Goal: Task Accomplishment & Management: Use online tool/utility

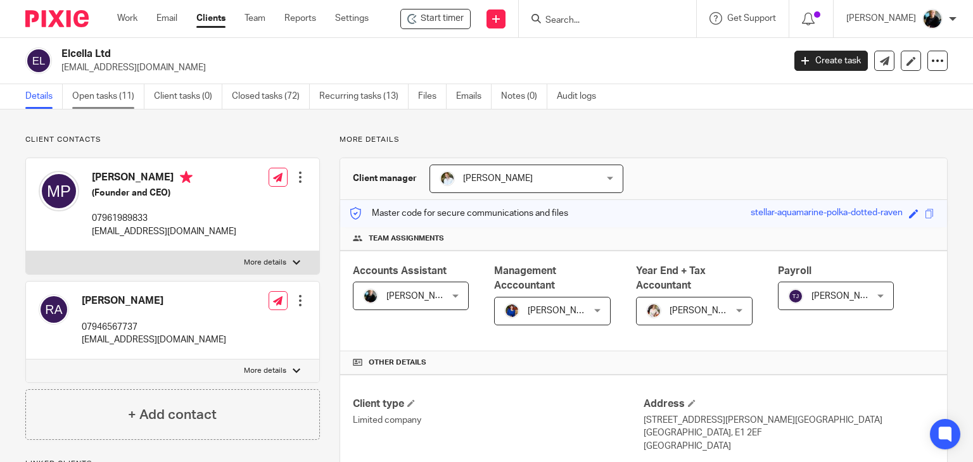
click at [114, 99] on link "Open tasks (11)" at bounding box center [108, 96] width 72 height 25
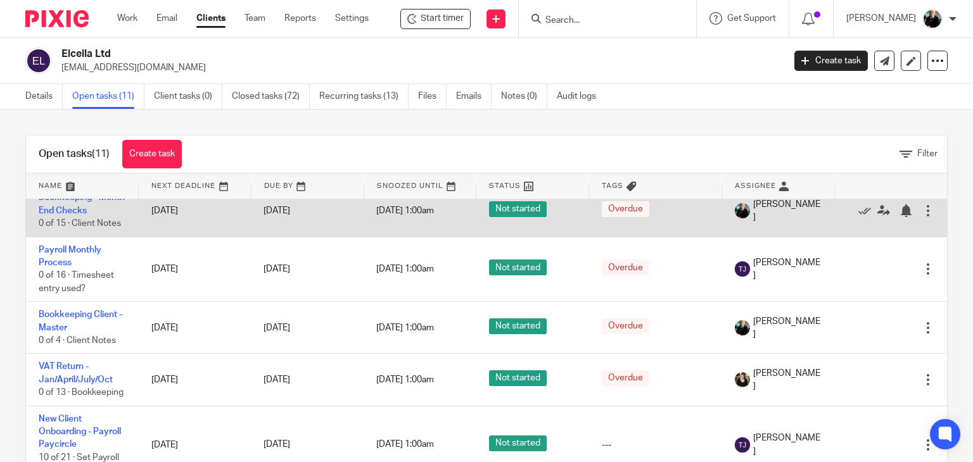
scroll to position [443, 0]
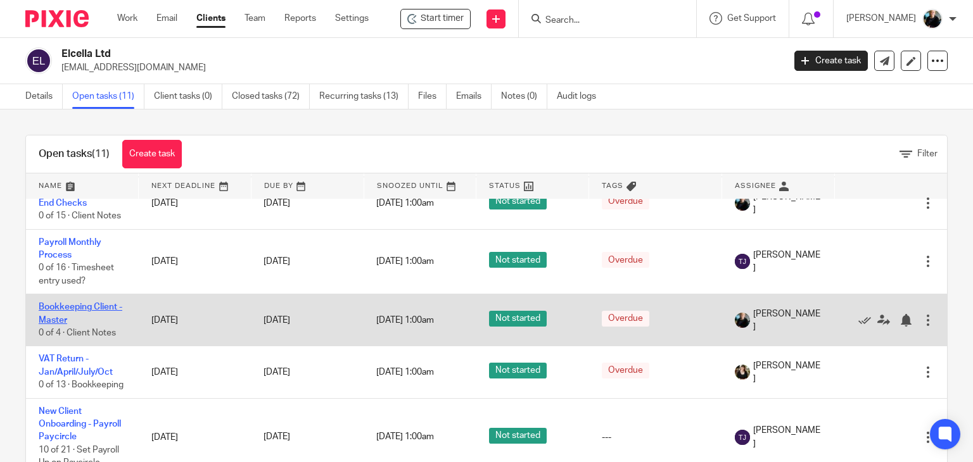
click at [56, 310] on link "Bookkeeping Client - Master" at bounding box center [81, 314] width 84 height 22
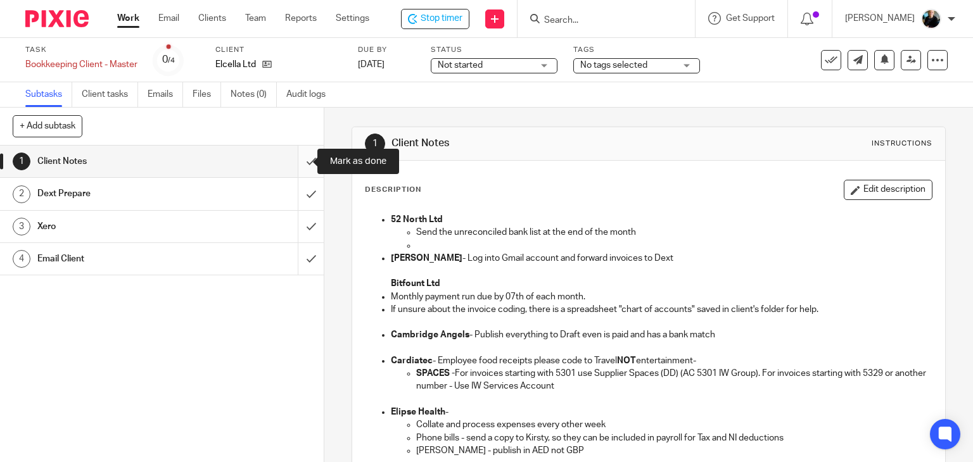
click at [296, 163] on input "submit" at bounding box center [162, 162] width 324 height 32
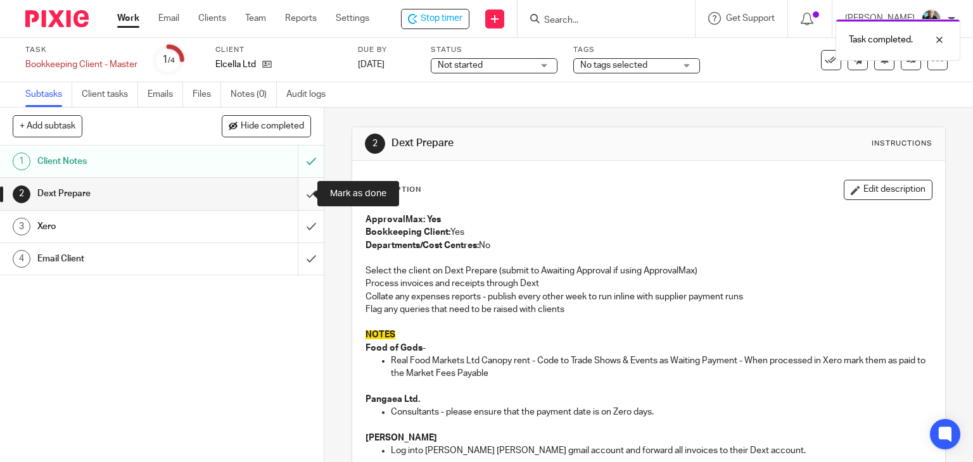
click at [298, 195] on input "submit" at bounding box center [162, 194] width 324 height 32
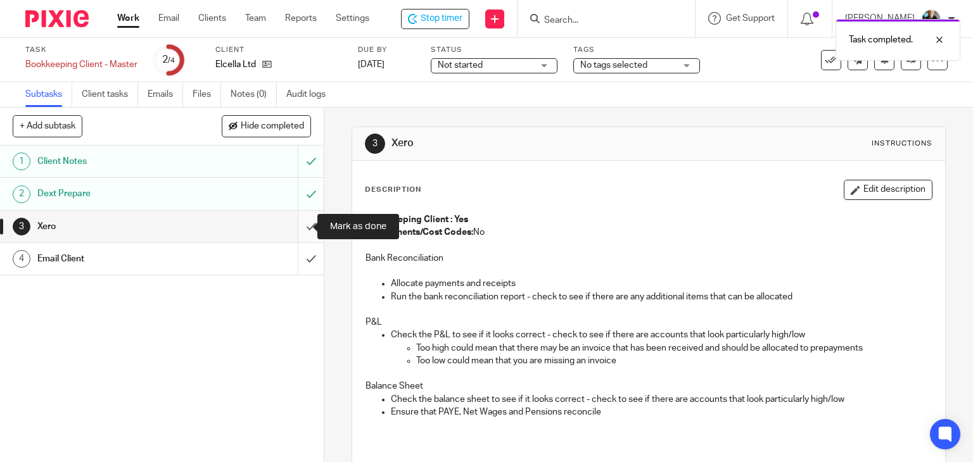
click at [296, 230] on input "submit" at bounding box center [162, 227] width 324 height 32
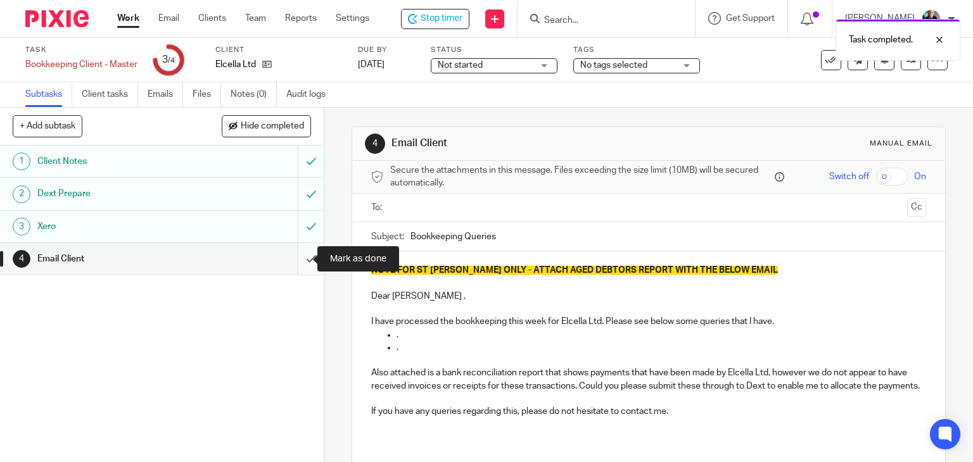
click at [296, 259] on input "submit" at bounding box center [162, 259] width 324 height 32
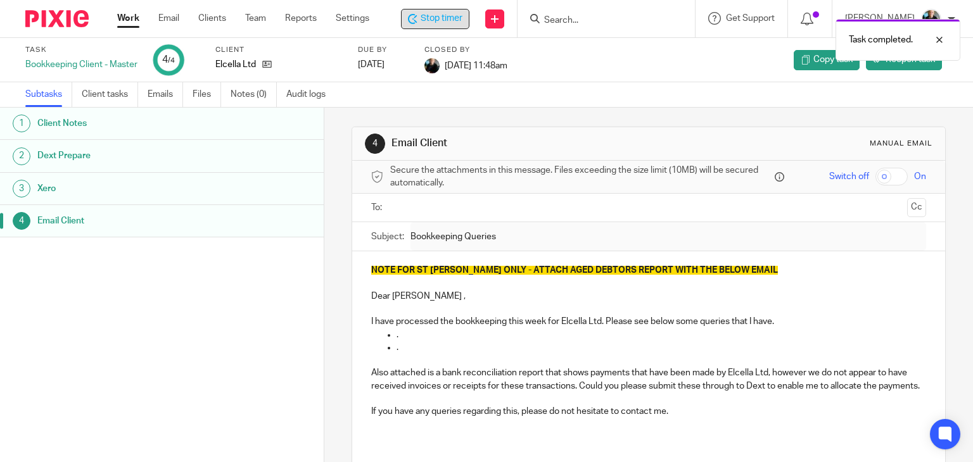
click at [448, 18] on span "Stop timer" at bounding box center [442, 18] width 42 height 13
click at [585, 23] on div "Task completed." at bounding box center [723, 37] width 474 height 48
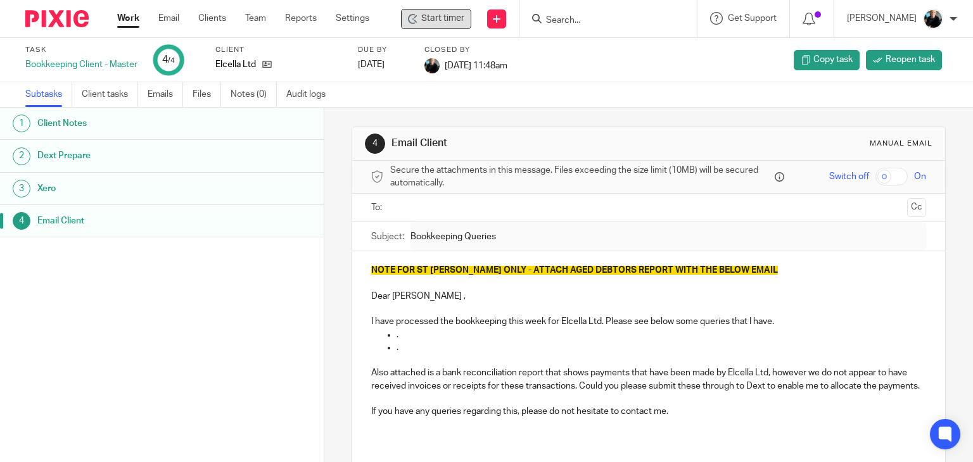
click at [582, 22] on div "Task completed." at bounding box center [723, 37] width 474 height 48
click at [581, 18] on input "Search" at bounding box center [602, 20] width 114 height 11
type input "elcella"
click button "submit" at bounding box center [0, 0] width 0 height 0
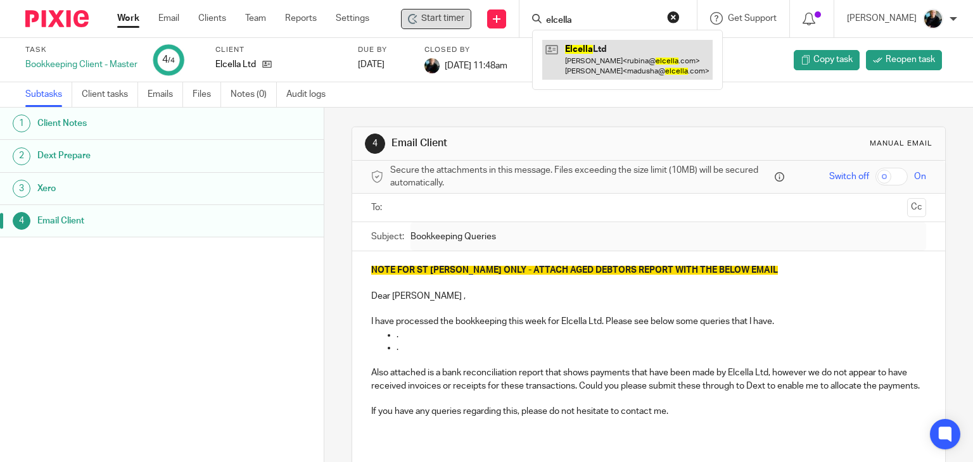
click at [606, 60] on link at bounding box center [627, 59] width 170 height 39
click at [605, 59] on link at bounding box center [627, 59] width 170 height 39
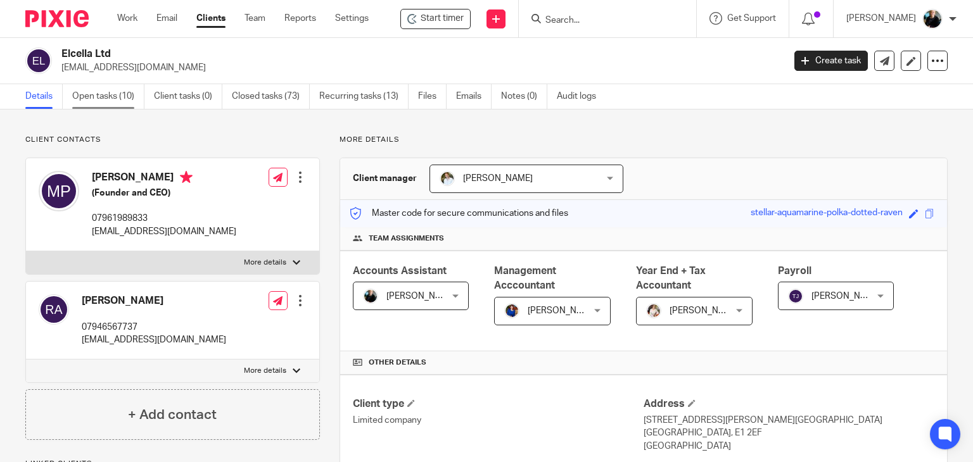
click at [129, 96] on link "Open tasks (10)" at bounding box center [108, 96] width 72 height 25
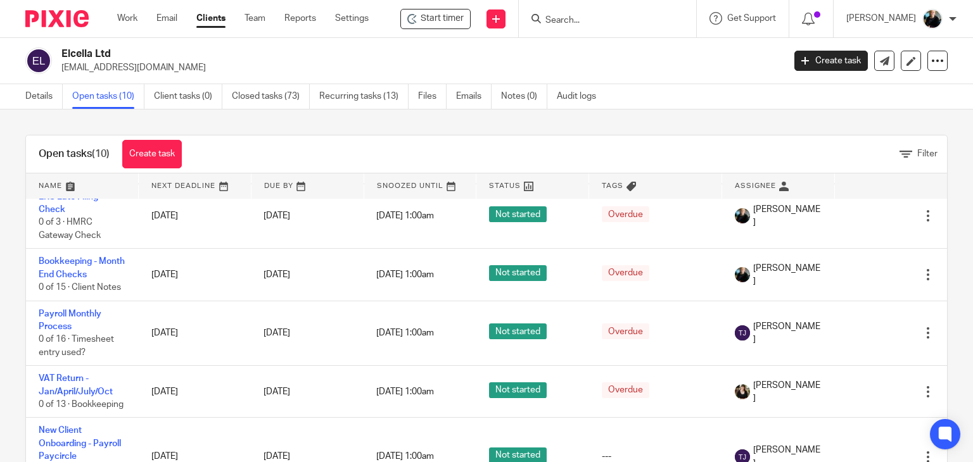
scroll to position [380, 0]
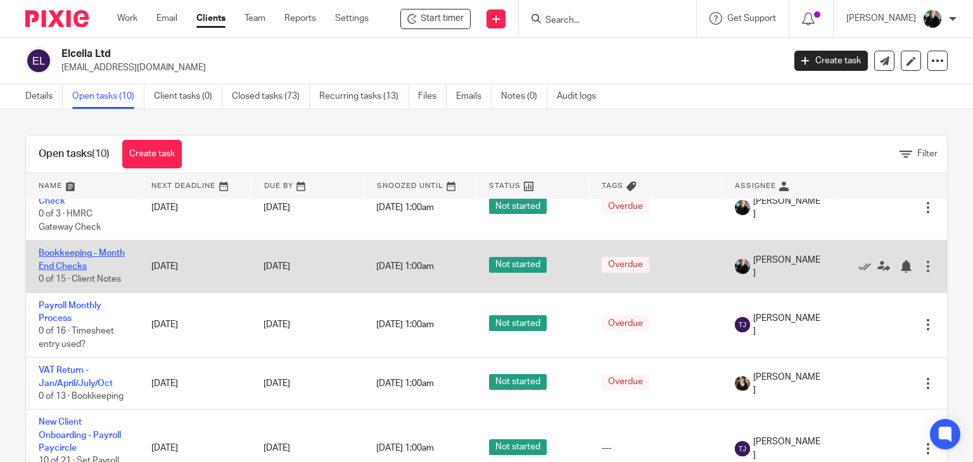
click at [67, 256] on link "Bookkeeping - Month End Checks" at bounding box center [82, 260] width 86 height 22
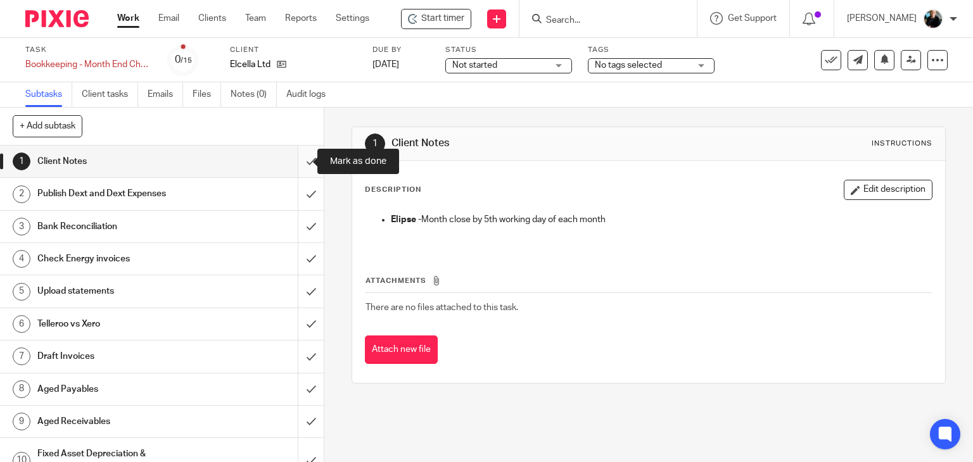
click at [301, 160] on input "submit" at bounding box center [162, 162] width 324 height 32
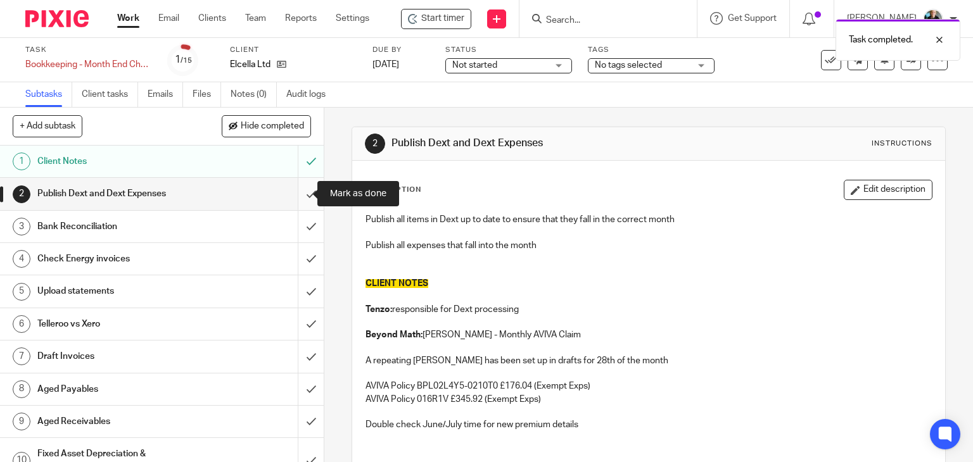
click at [294, 193] on input "submit" at bounding box center [162, 194] width 324 height 32
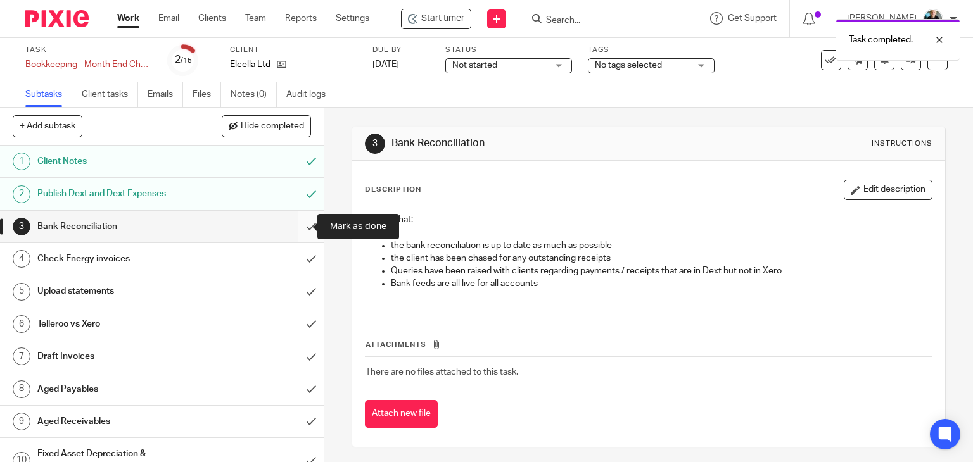
click at [297, 227] on input "submit" at bounding box center [162, 227] width 324 height 32
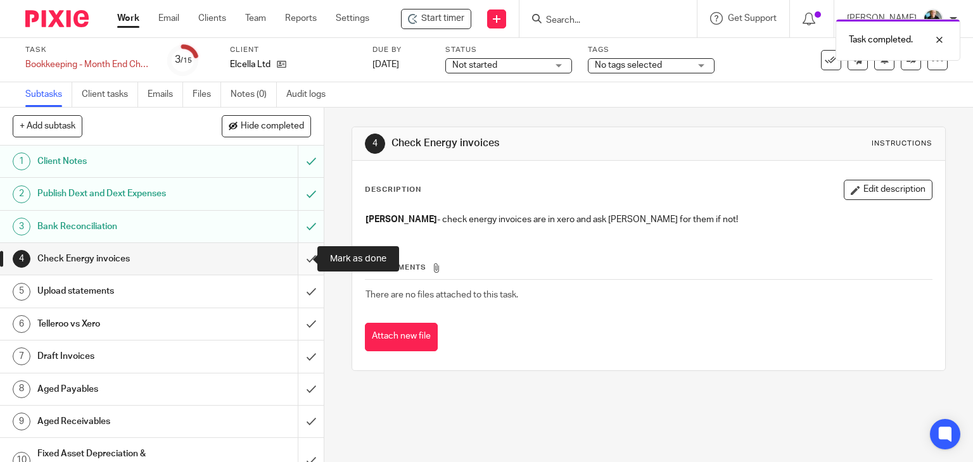
click at [298, 262] on input "submit" at bounding box center [162, 259] width 324 height 32
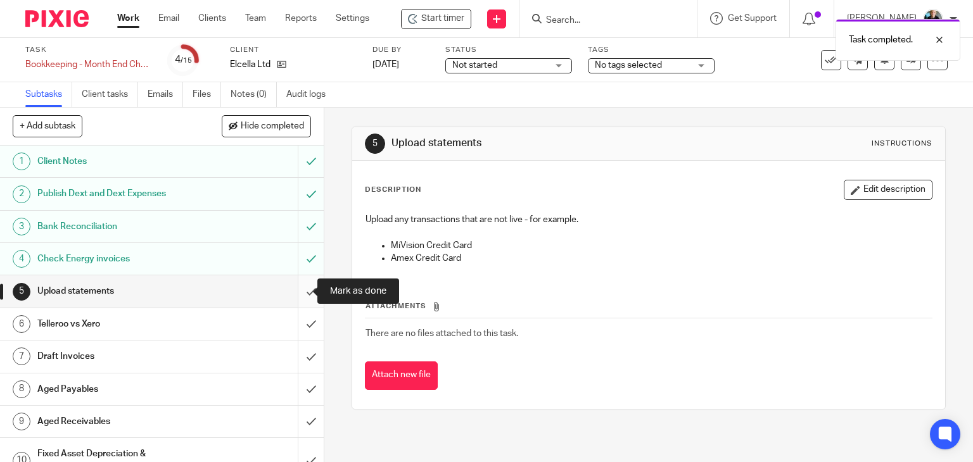
click at [296, 289] on input "submit" at bounding box center [162, 292] width 324 height 32
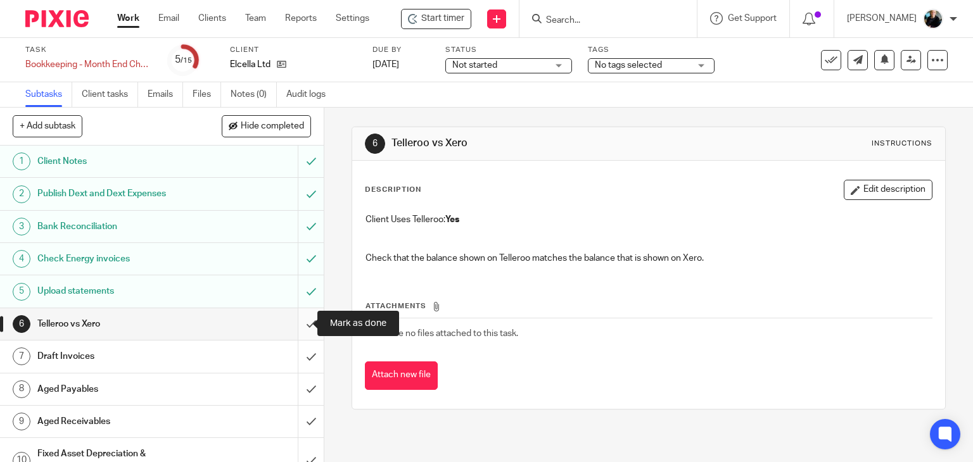
click at [296, 322] on input "submit" at bounding box center [162, 324] width 324 height 32
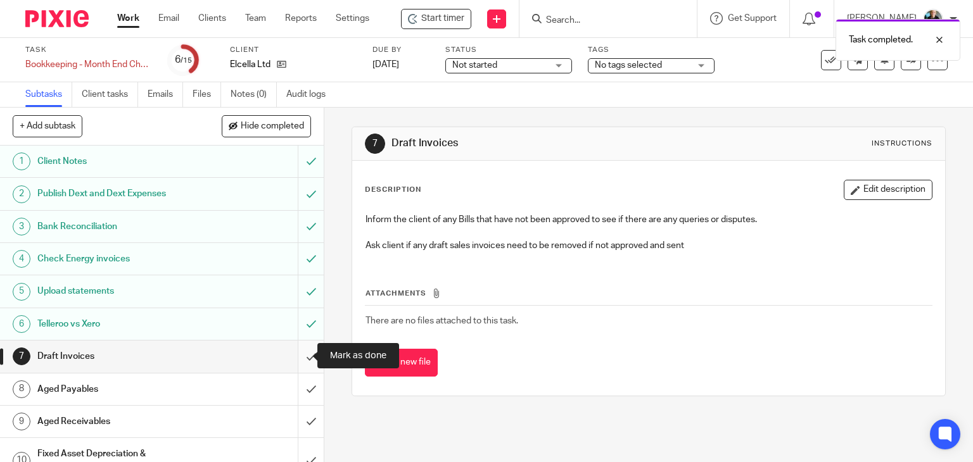
click at [299, 354] on input "submit" at bounding box center [162, 357] width 324 height 32
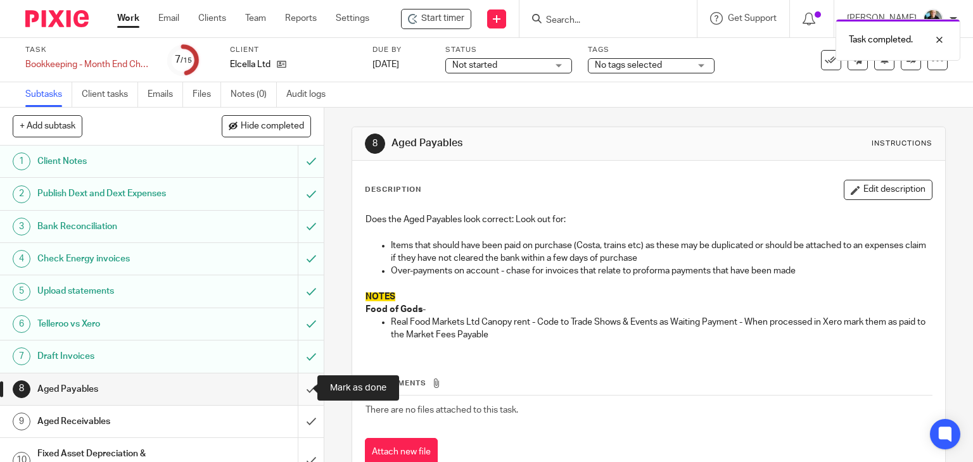
click at [294, 390] on input "submit" at bounding box center [162, 390] width 324 height 32
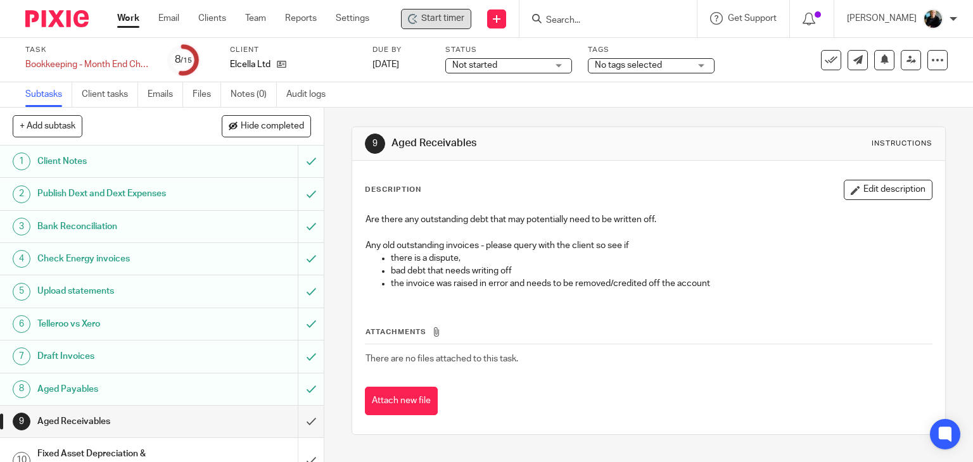
click at [436, 21] on span "Start timer" at bounding box center [442, 18] width 43 height 13
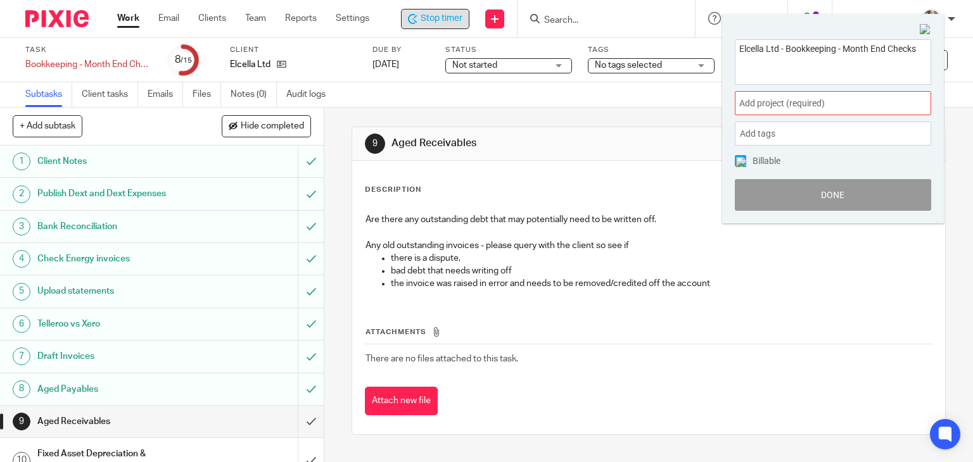
click at [841, 103] on span "Add project (required) :" at bounding box center [819, 103] width 160 height 13
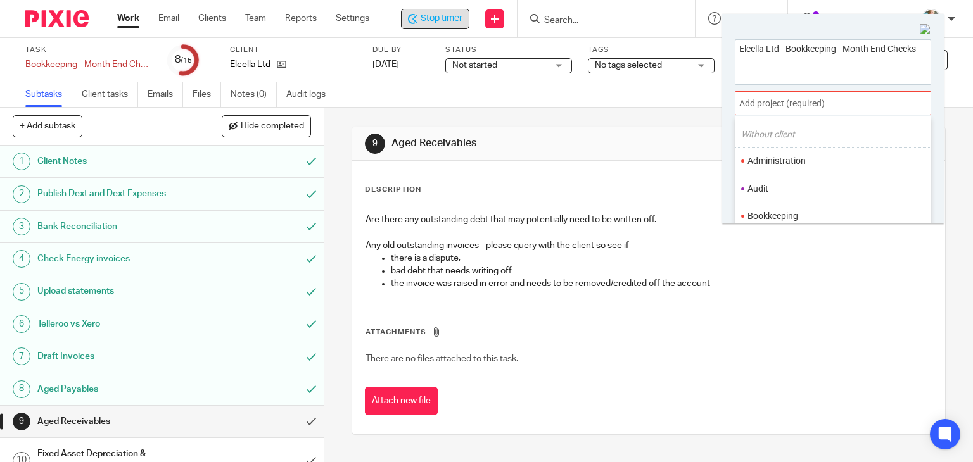
scroll to position [63, 0]
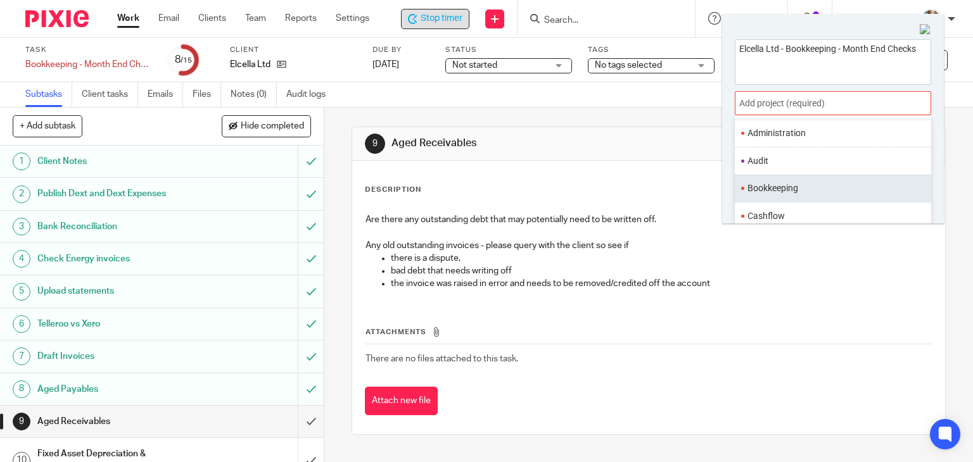
click at [778, 191] on li "Bookkeeping" at bounding box center [829, 188] width 165 height 13
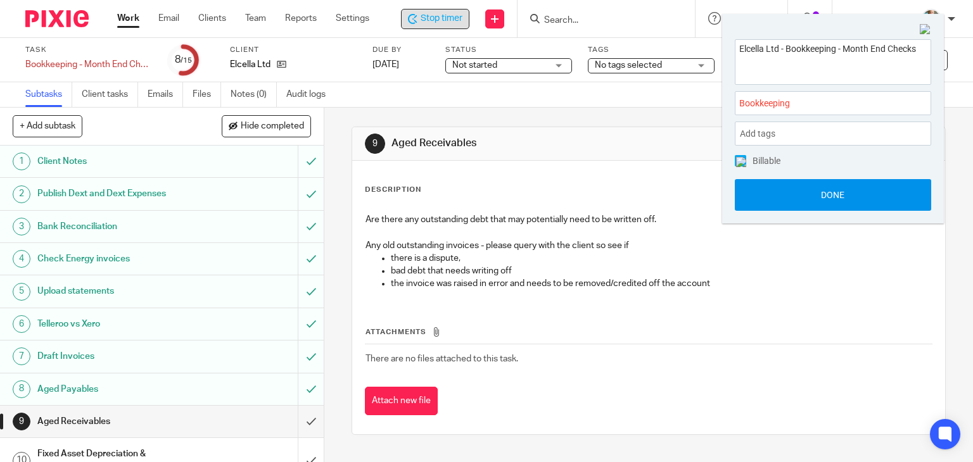
click at [808, 201] on button "Done" at bounding box center [833, 195] width 196 height 32
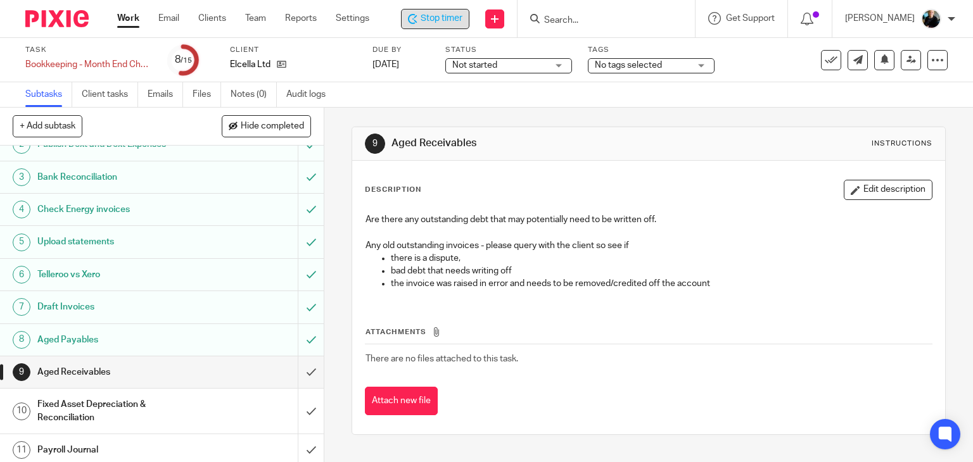
scroll to position [127, 0]
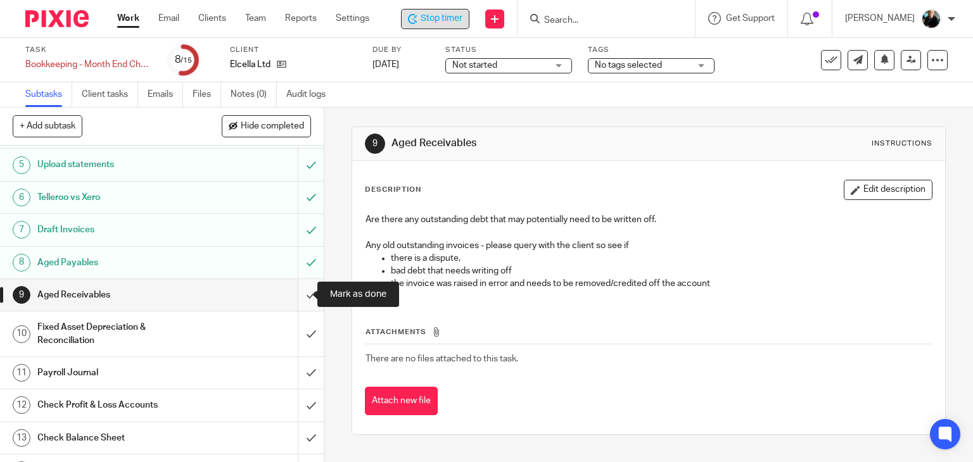
click at [295, 295] on input "submit" at bounding box center [162, 295] width 324 height 32
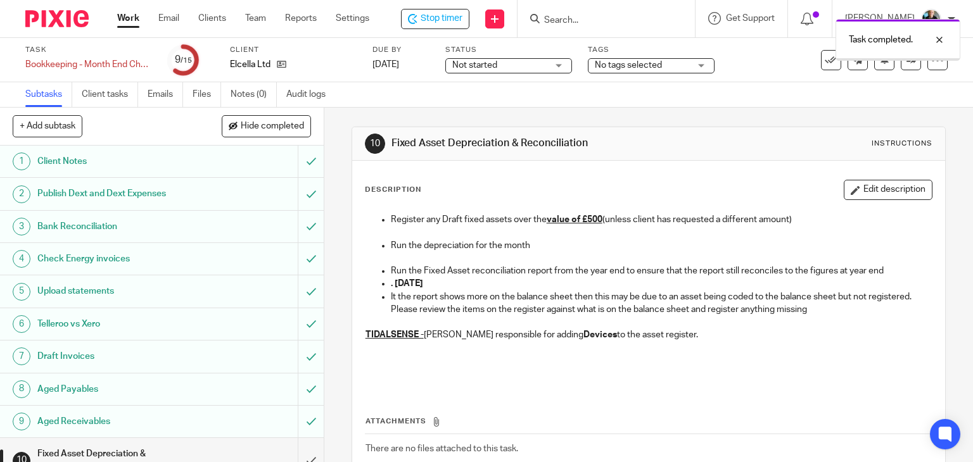
scroll to position [127, 0]
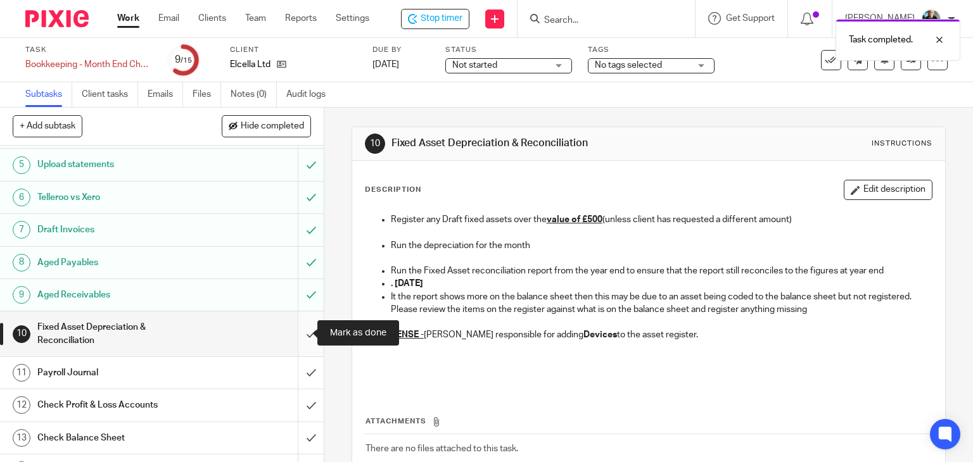
click at [295, 339] on input "submit" at bounding box center [162, 334] width 324 height 45
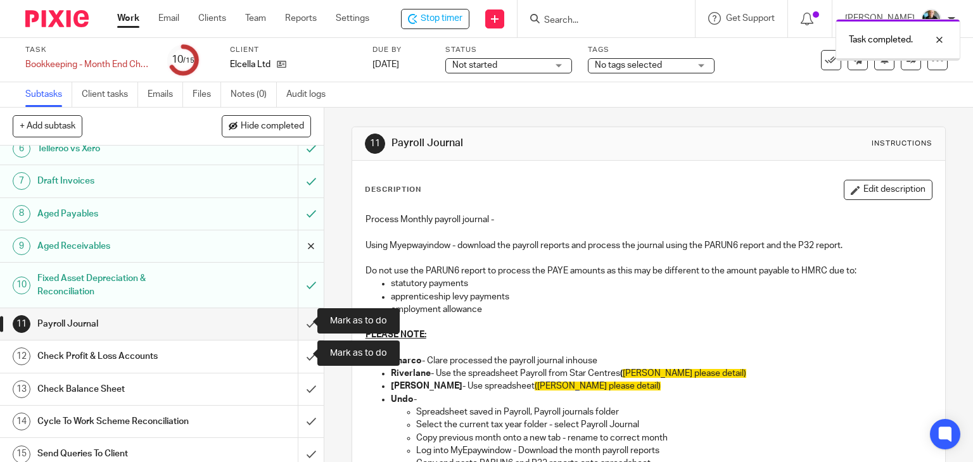
scroll to position [182, 0]
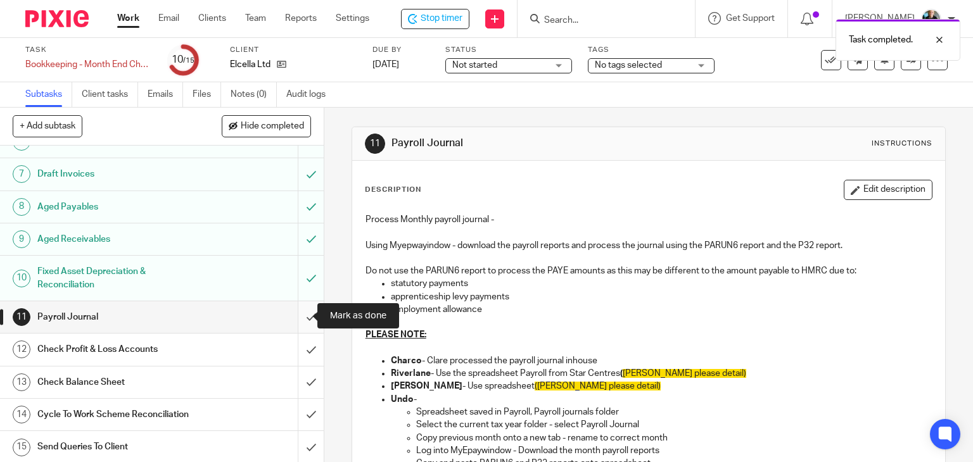
click at [300, 313] on input "submit" at bounding box center [162, 317] width 324 height 32
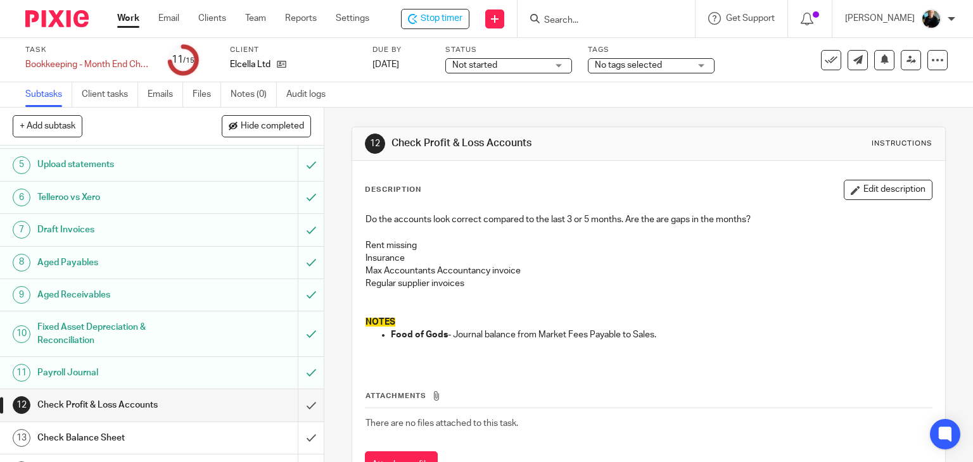
scroll to position [182, 0]
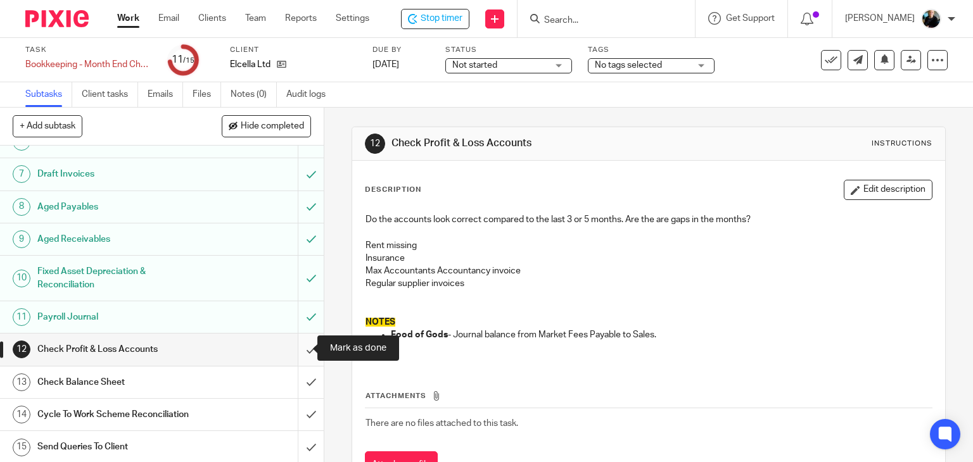
click at [292, 350] on input "submit" at bounding box center [162, 350] width 324 height 32
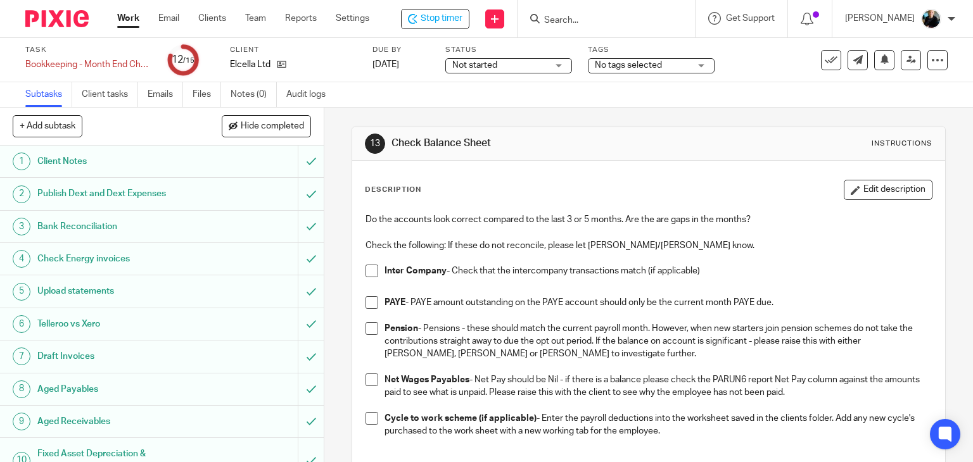
click at [367, 302] on span at bounding box center [371, 302] width 13 height 13
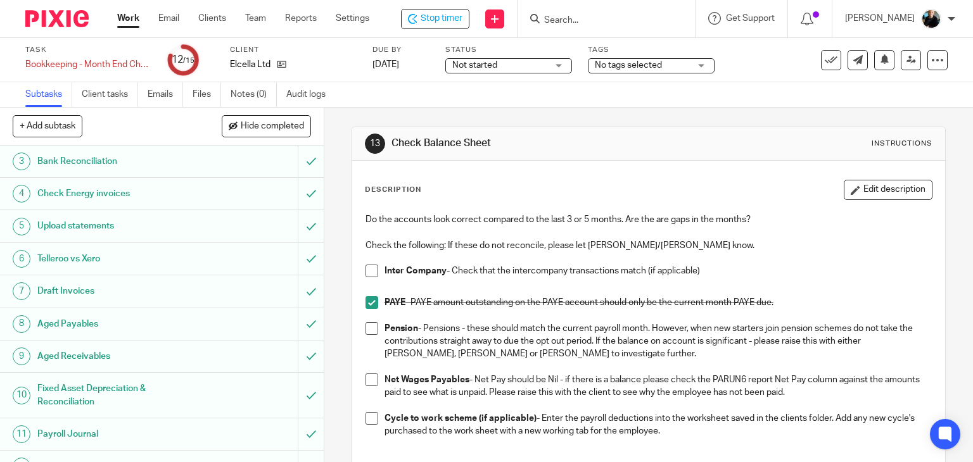
scroll to position [182, 0]
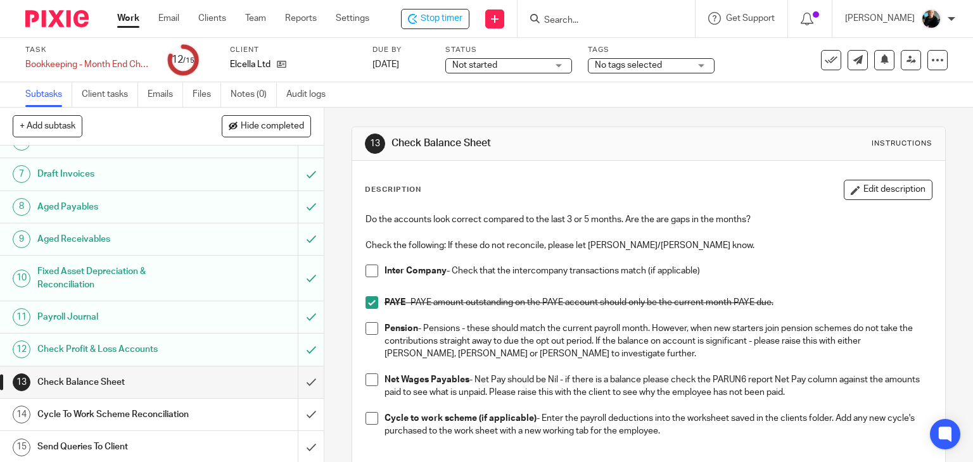
click at [365, 269] on span at bounding box center [371, 271] width 13 height 13
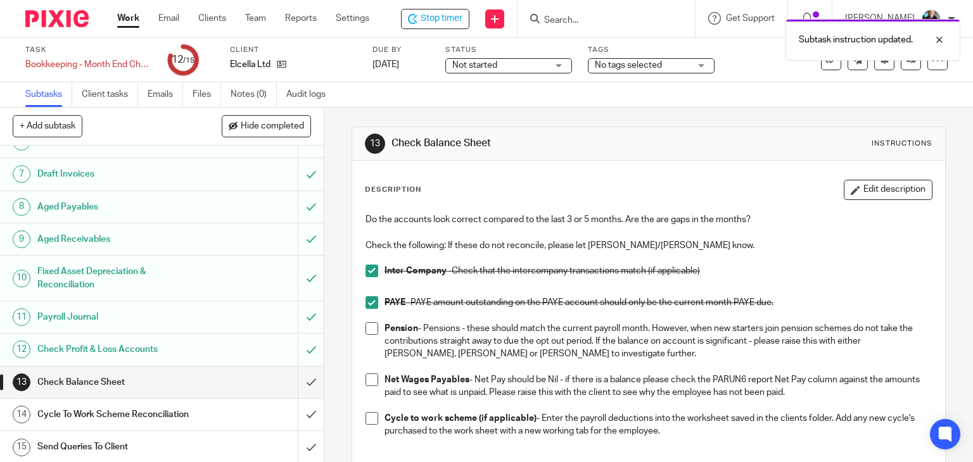
click at [370, 325] on span at bounding box center [371, 328] width 13 height 13
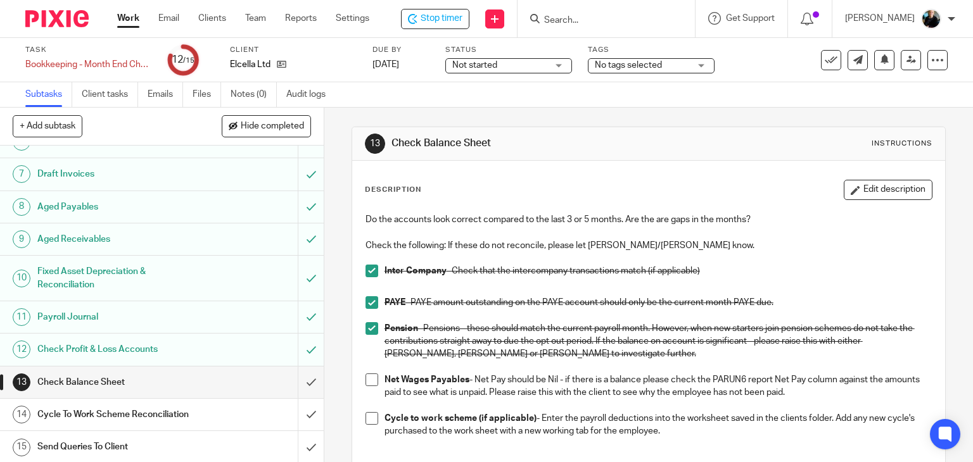
drag, startPoint x: 370, startPoint y: 378, endPoint x: 371, endPoint y: 384, distance: 6.4
click at [369, 378] on span at bounding box center [371, 380] width 13 height 13
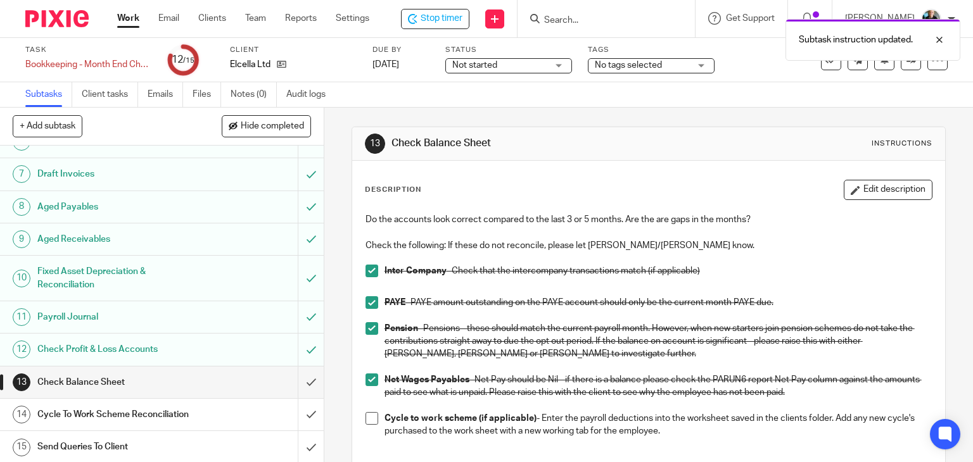
click at [370, 414] on span at bounding box center [371, 418] width 13 height 13
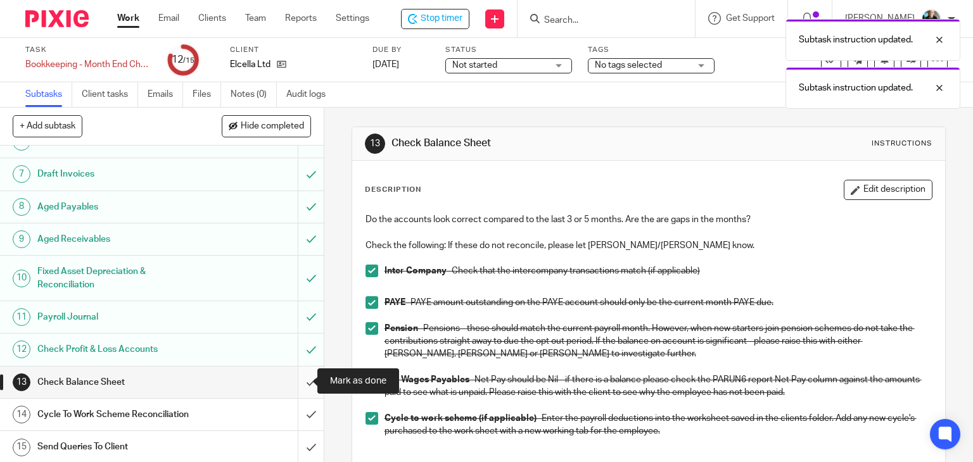
click at [296, 381] on input "submit" at bounding box center [162, 383] width 324 height 32
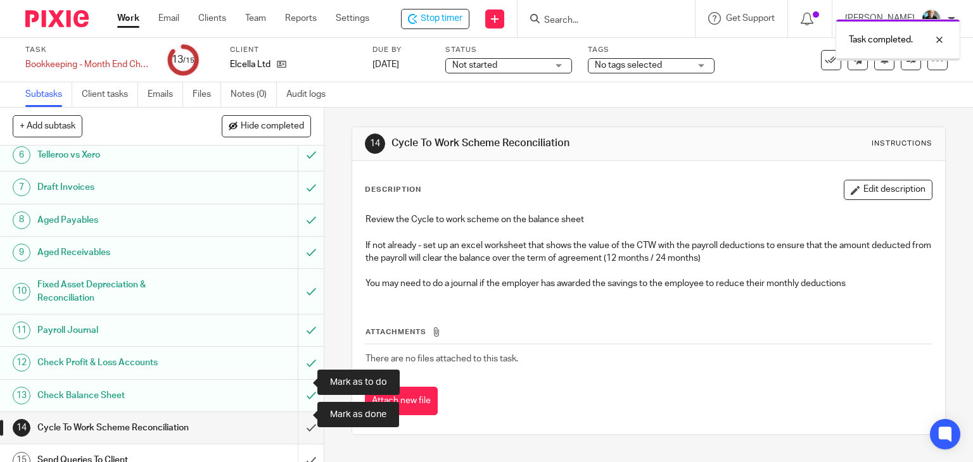
scroll to position [182, 0]
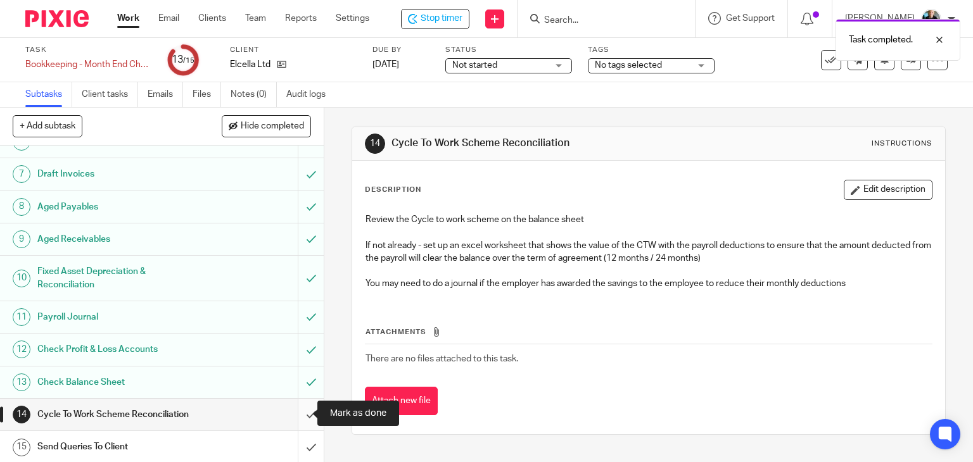
click at [296, 416] on input "submit" at bounding box center [162, 415] width 324 height 32
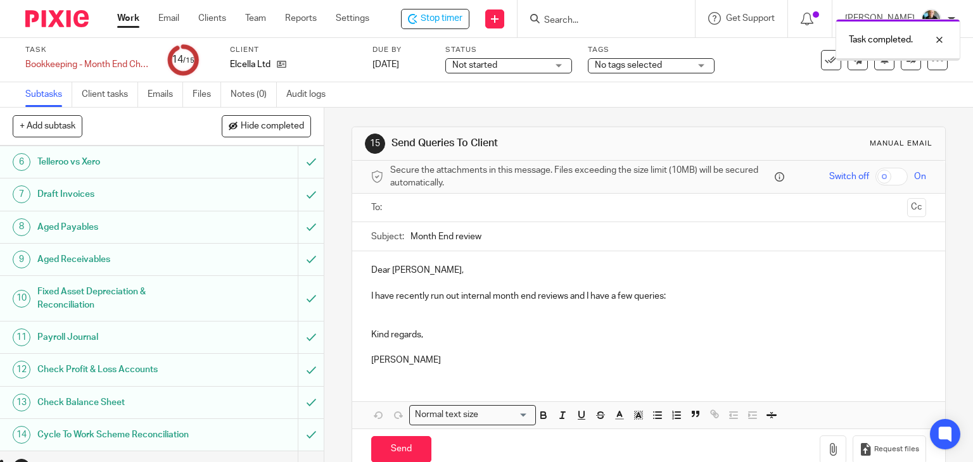
scroll to position [182, 0]
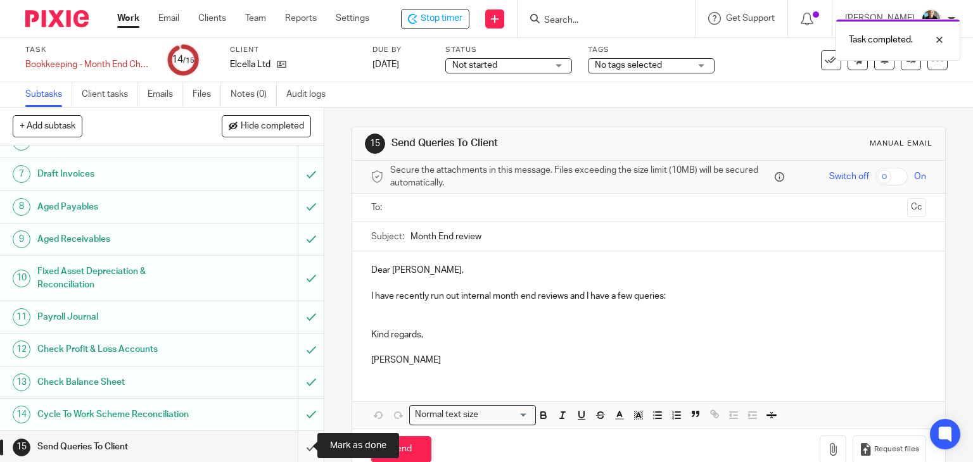
click at [297, 445] on input "submit" at bounding box center [162, 447] width 324 height 32
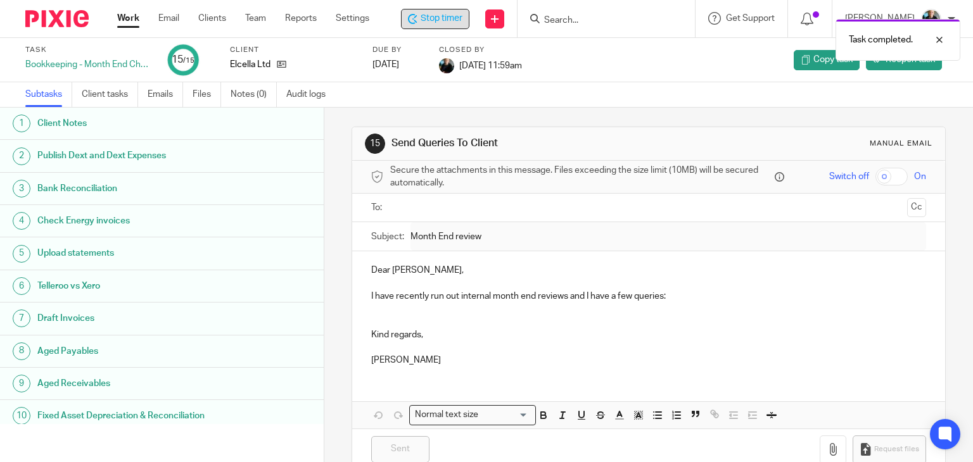
click at [455, 20] on span "Stop timer" at bounding box center [442, 18] width 42 height 13
click at [587, 20] on div "Task completed." at bounding box center [723, 37] width 474 height 48
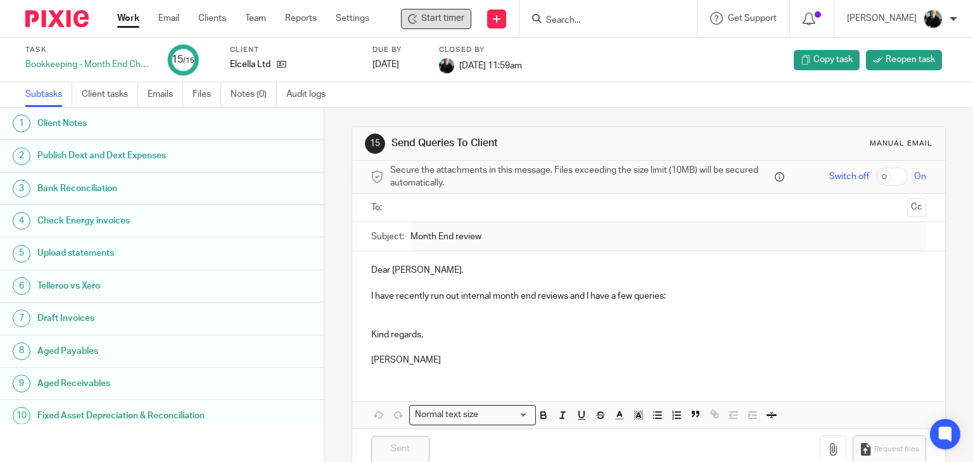
click at [586, 13] on div "Task completed." at bounding box center [723, 37] width 474 height 48
click at [585, 16] on input "Search" at bounding box center [602, 20] width 114 height 11
type input "ELCELLA"
click button "submit" at bounding box center [0, 0] width 0 height 0
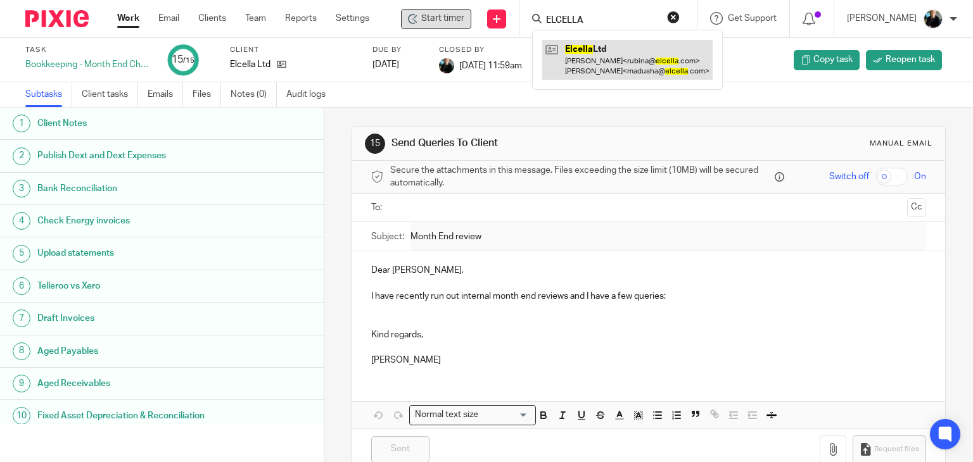
click at [597, 59] on link at bounding box center [627, 59] width 170 height 39
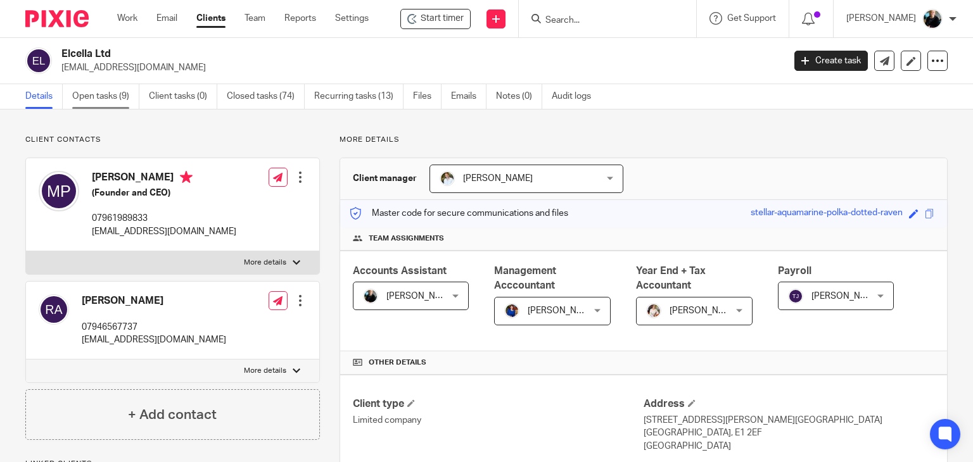
click at [96, 97] on link "Open tasks (9)" at bounding box center [105, 96] width 67 height 25
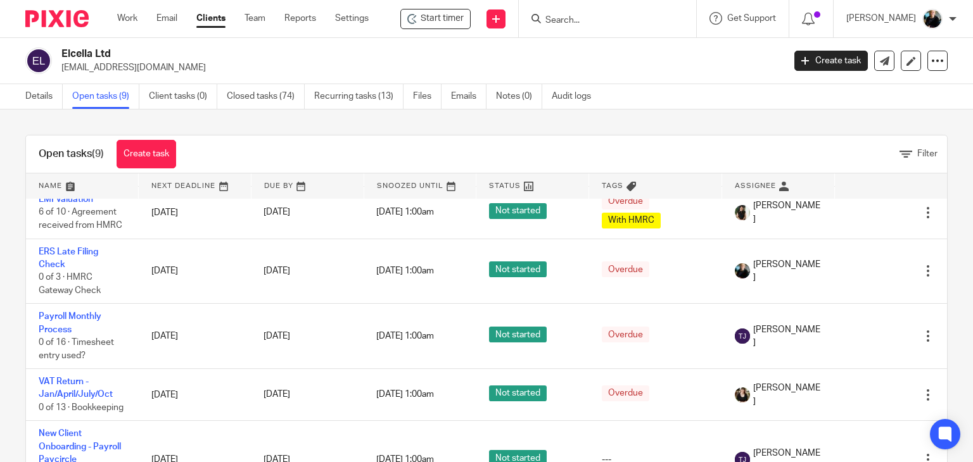
scroll to position [367, 0]
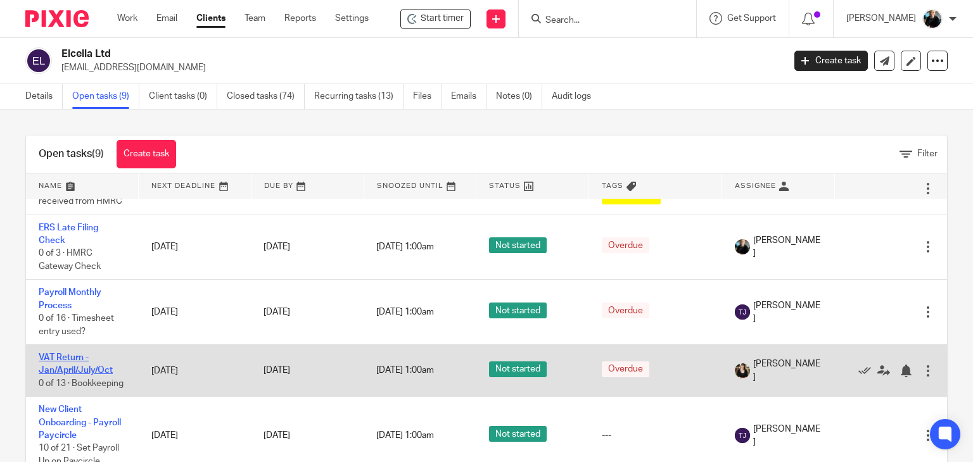
click at [47, 353] on link "VAT Return - Jan/April/July/Oct" at bounding box center [76, 364] width 74 height 22
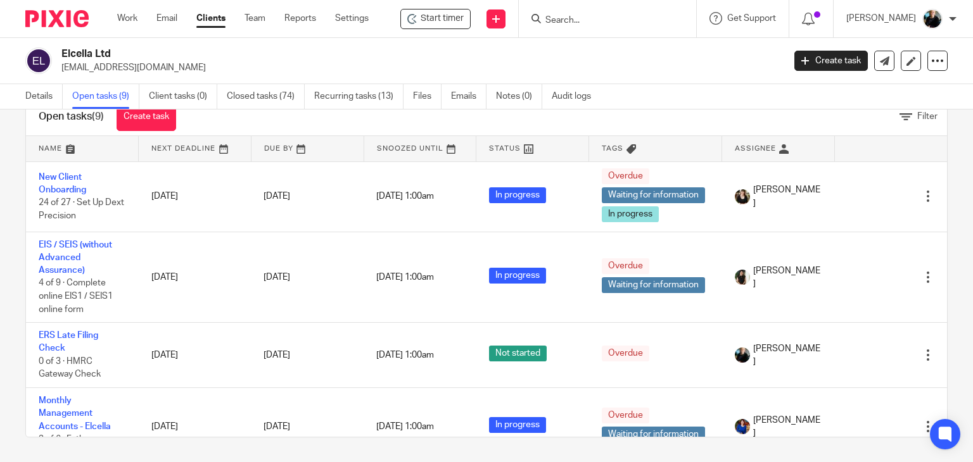
click at [595, 17] on input "Search" at bounding box center [601, 20] width 114 height 11
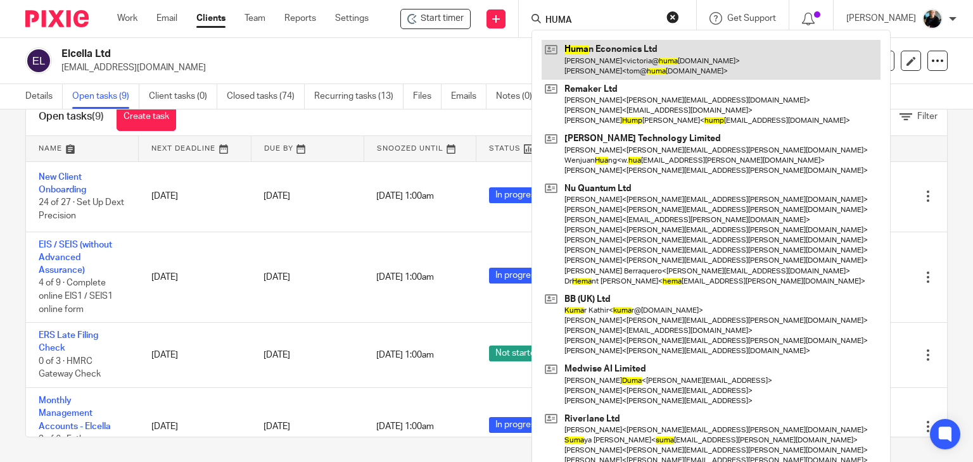
type input "HUMA"
click at [661, 58] on link at bounding box center [711, 59] width 339 height 39
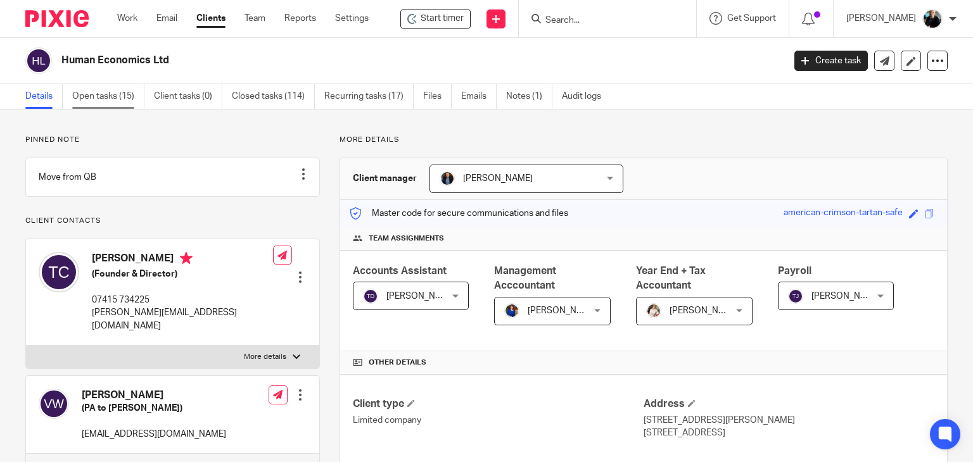
click at [129, 87] on link "Open tasks (15)" at bounding box center [108, 96] width 72 height 25
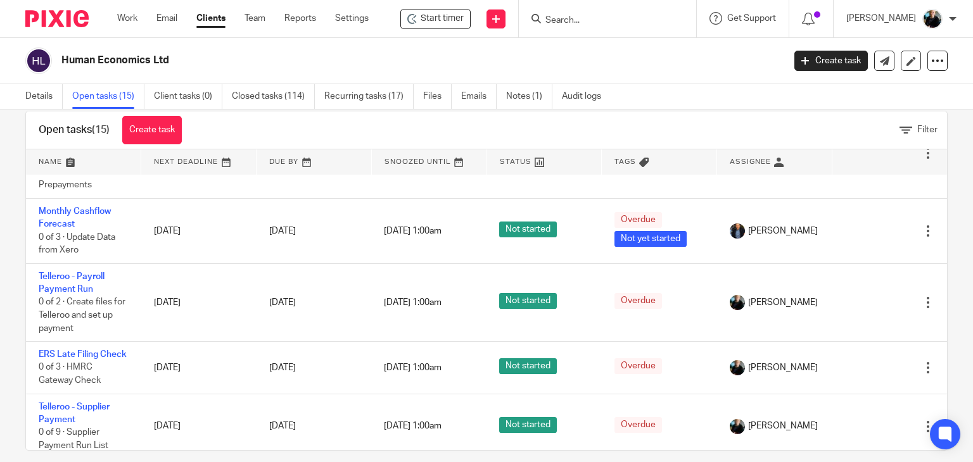
scroll to position [37, 0]
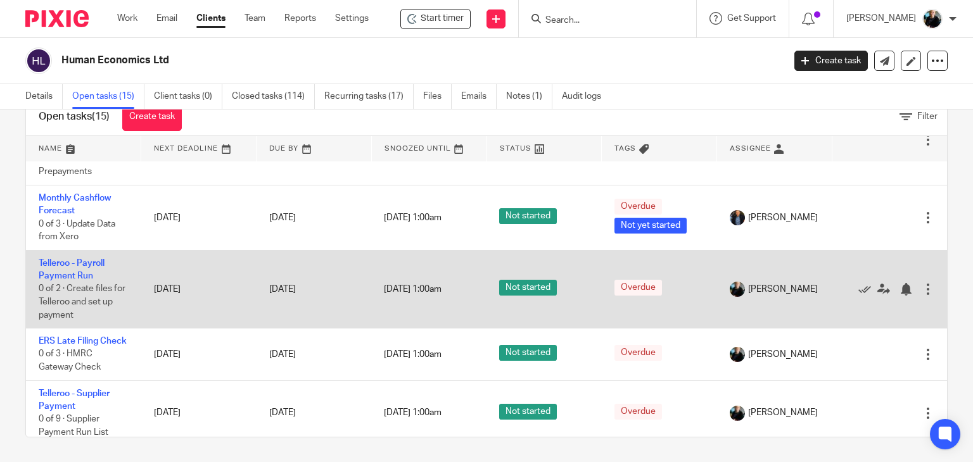
click at [58, 296] on td "Telleroo - Payroll Payment Run 0 of 2 · Create files for Telleroo and set up pa…" at bounding box center [83, 289] width 115 height 78
click at [79, 281] on link "Telleroo - Payroll Payment Run" at bounding box center [72, 270] width 66 height 22
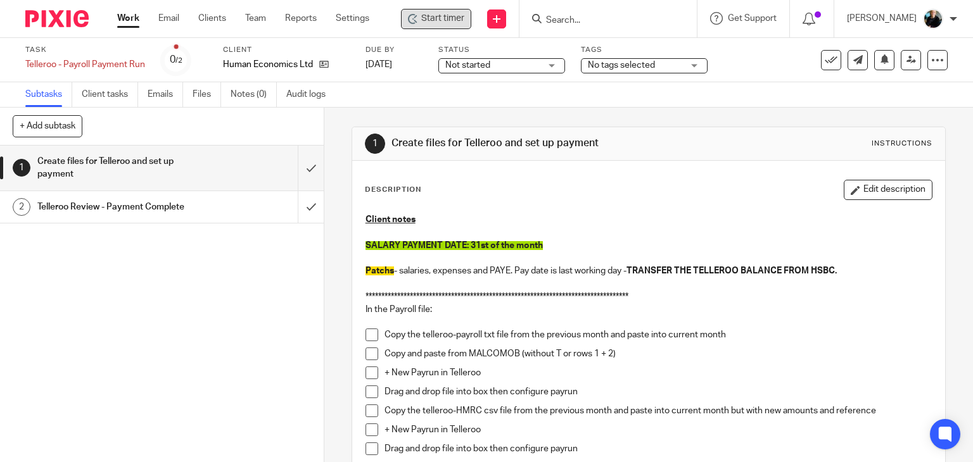
click at [460, 23] on span "Start timer" at bounding box center [442, 18] width 43 height 13
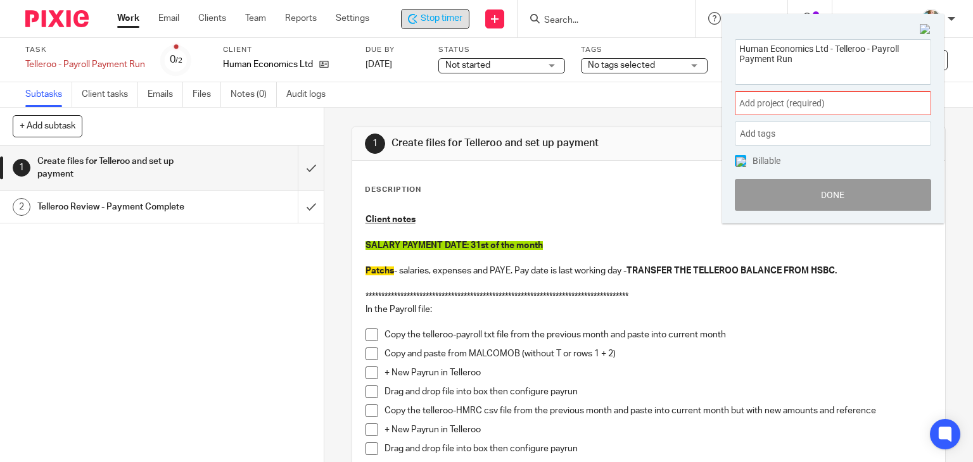
click at [788, 102] on span "Add project (required) :" at bounding box center [819, 103] width 160 height 13
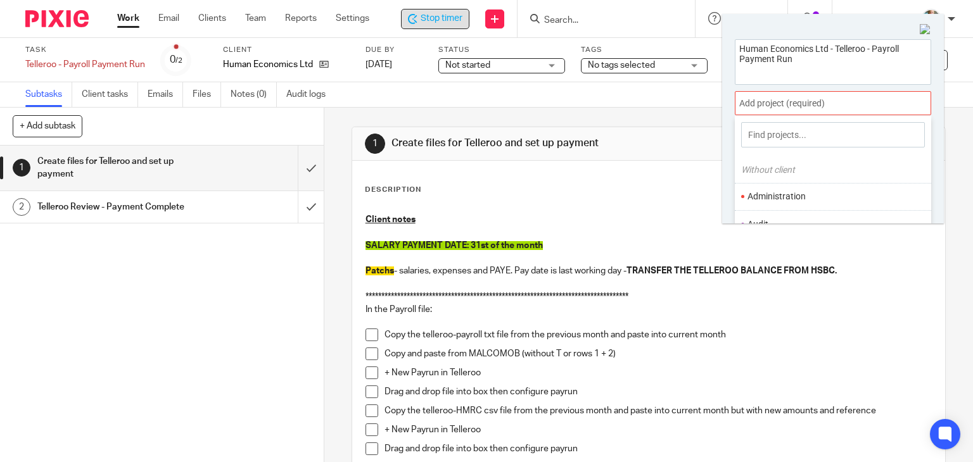
scroll to position [127, 0]
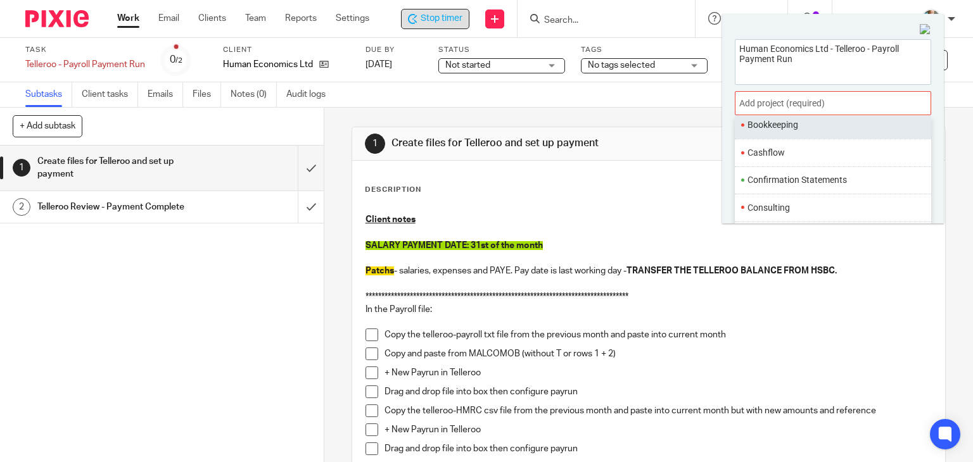
click at [774, 132] on ul "Bookkeeping" at bounding box center [833, 124] width 196 height 27
click at [774, 127] on li "Bookkeeping" at bounding box center [829, 124] width 165 height 13
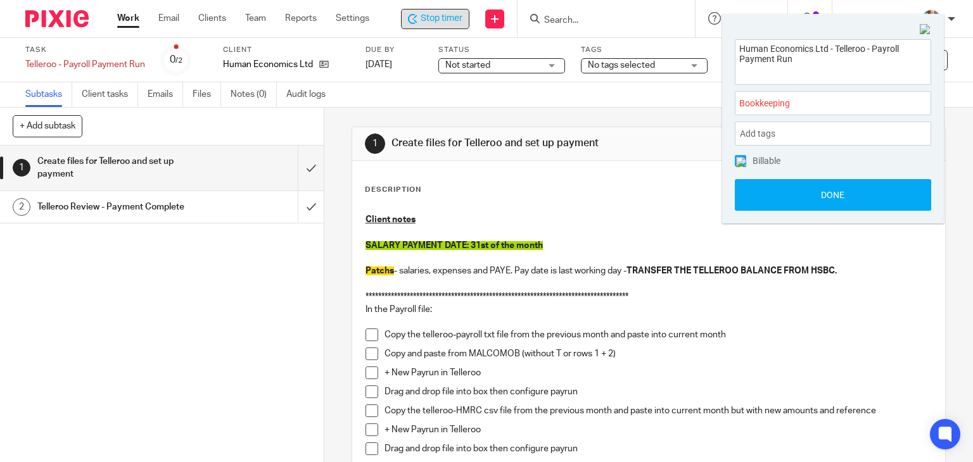
click at [811, 108] on span "Bookkeeping :" at bounding box center [819, 103] width 160 height 13
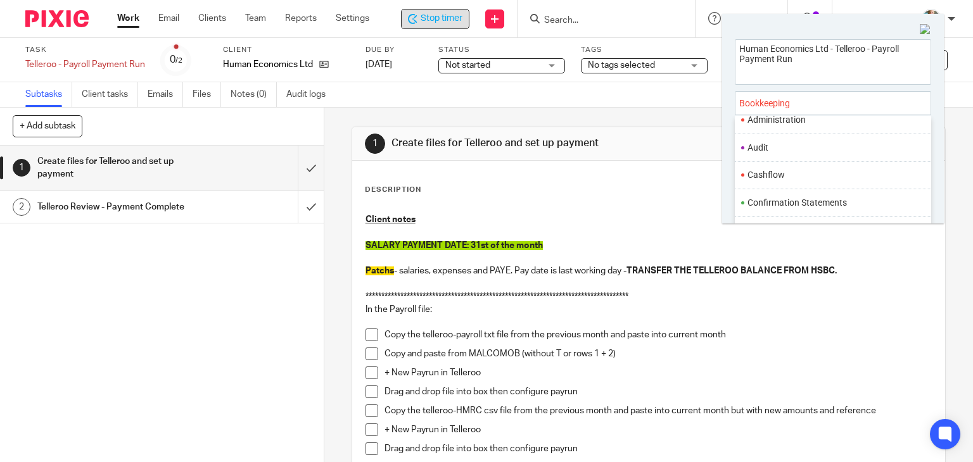
scroll to position [0, 0]
click at [628, 200] on div "**********" at bounding box center [649, 326] width 568 height 292
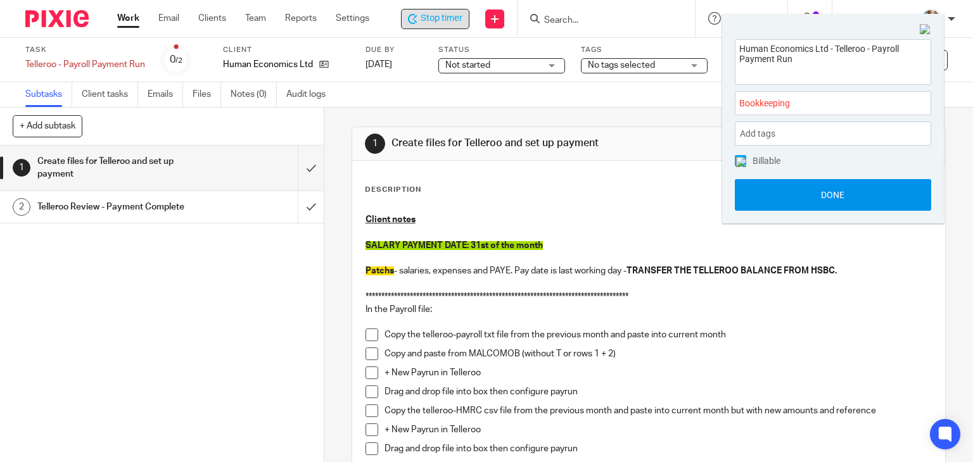
click at [772, 198] on button "Done" at bounding box center [833, 195] width 196 height 32
